Goal: Navigation & Orientation: Find specific page/section

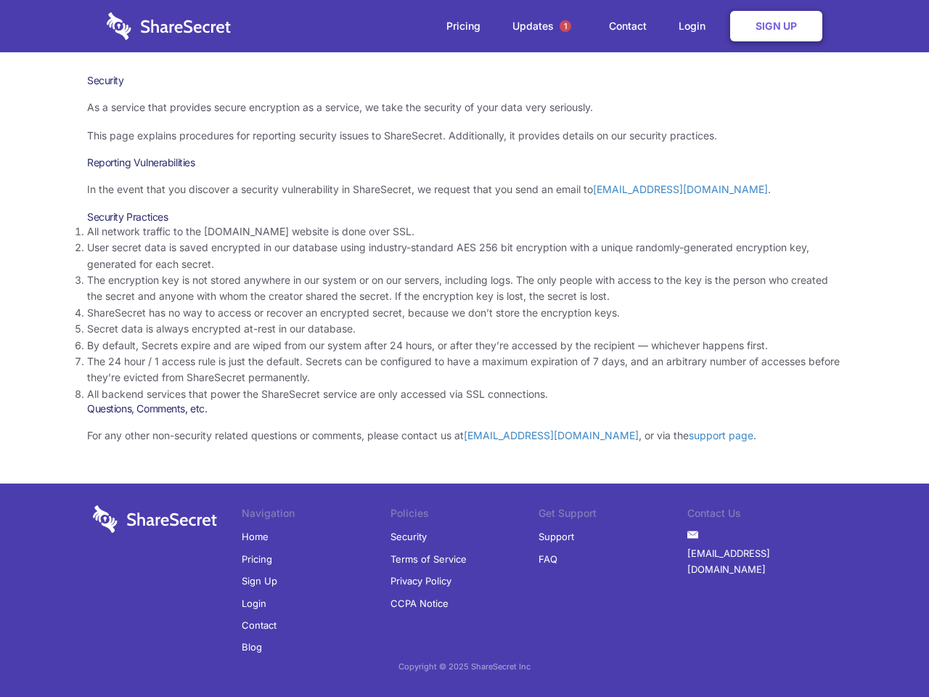
click at [464, 348] on li "By default, Secrets expire and are wiped from our system after 24 hours, or aft…" at bounding box center [464, 345] width 755 height 16
click at [565, 26] on span "1" at bounding box center [565, 26] width 12 height 12
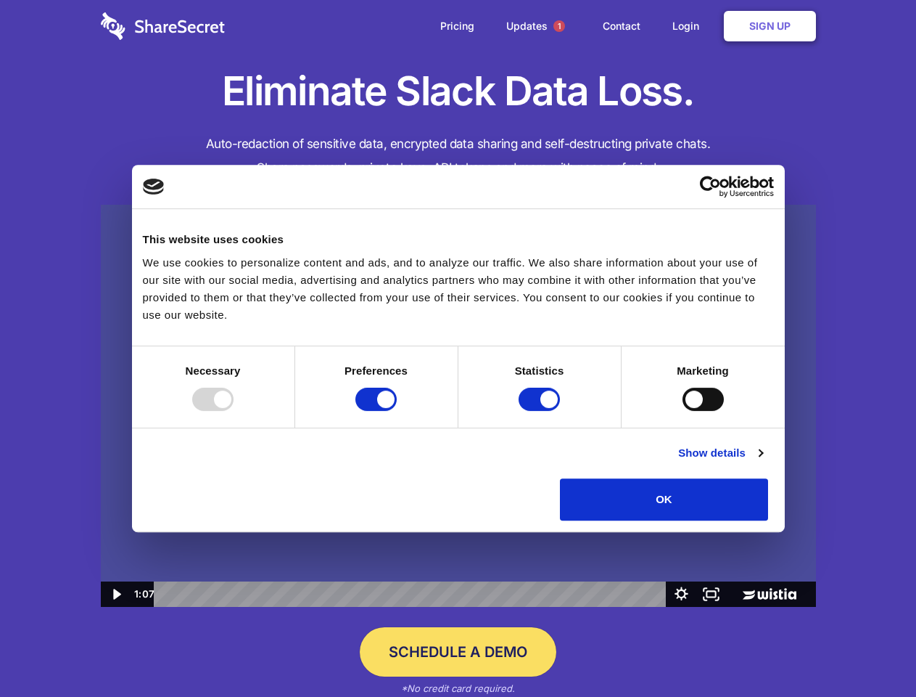
click at [458, 348] on img at bounding box center [458, 406] width 715 height 403
click at [234, 411] on div at bounding box center [212, 398] width 41 height 23
click at [397, 411] on input "Preferences" at bounding box center [376, 398] width 41 height 23
checkbox input "false"
click at [541, 411] on input "Statistics" at bounding box center [539, 398] width 41 height 23
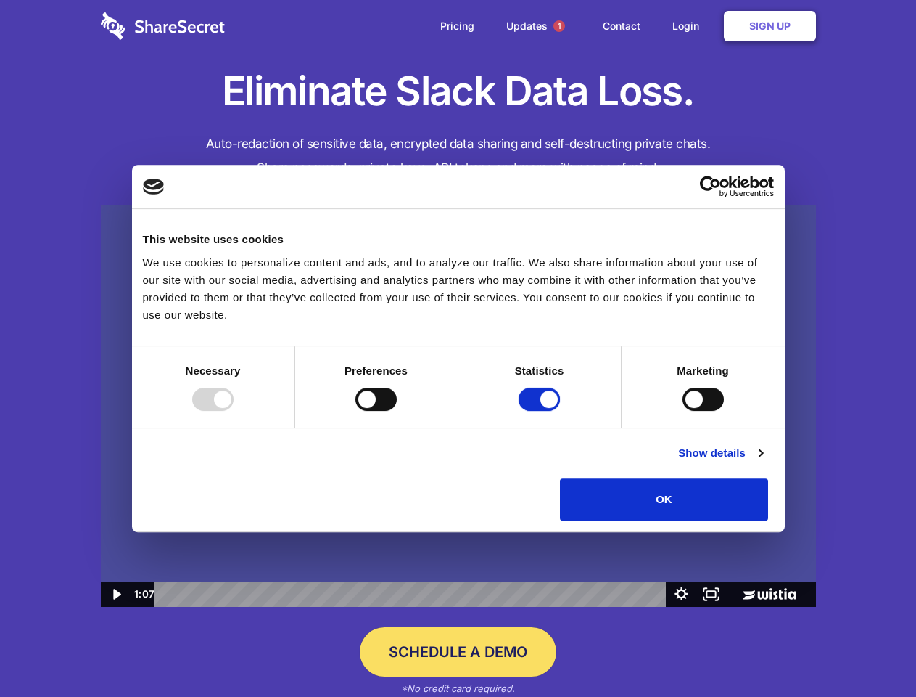
checkbox input "false"
click at [683, 411] on input "Marketing" at bounding box center [703, 398] width 41 height 23
checkbox input "true"
click at [763, 461] on link "Show details" at bounding box center [720, 452] width 84 height 17
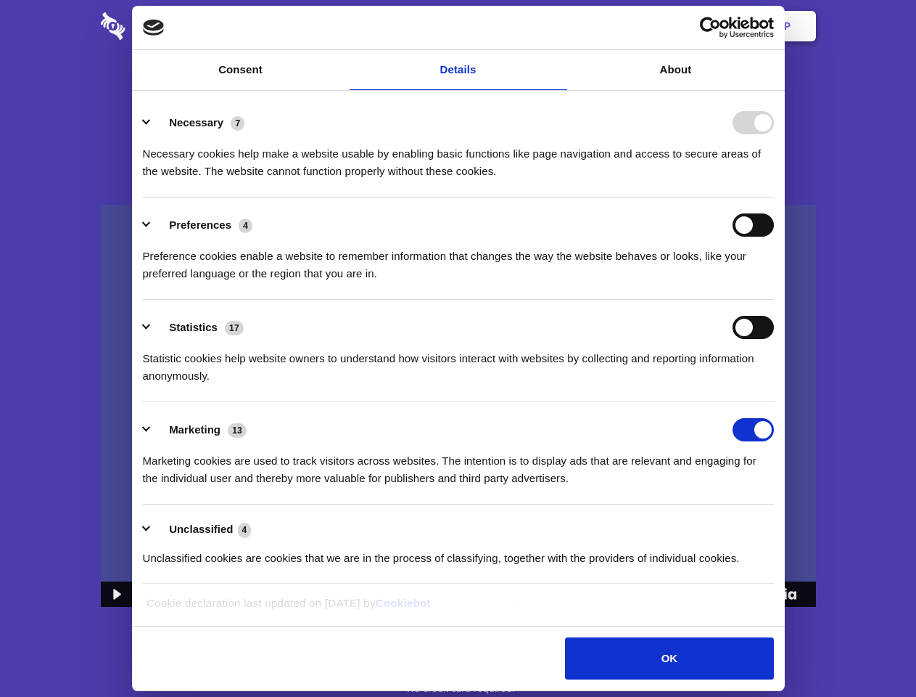
click at [774, 197] on li "Necessary 7 Necessary cookies help make a website usable by enabling basic func…" at bounding box center [458, 146] width 631 height 102
click at [559, 26] on span "1" at bounding box center [560, 26] width 12 height 12
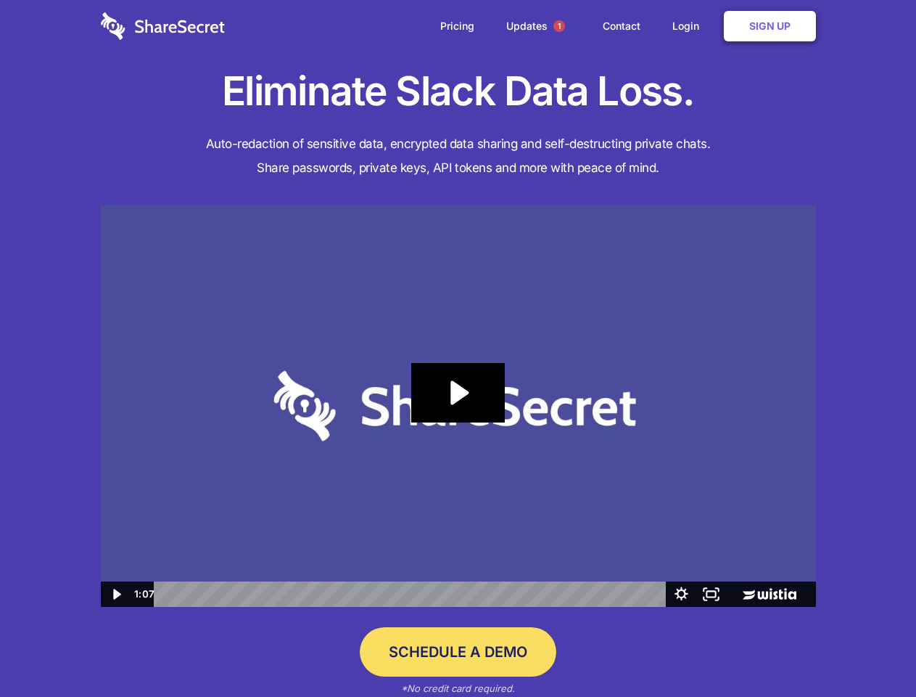
click at [459, 406] on icon "Play Video: Sharesecret Slack Extension" at bounding box center [457, 392] width 93 height 59
